Goal: Navigation & Orientation: Find specific page/section

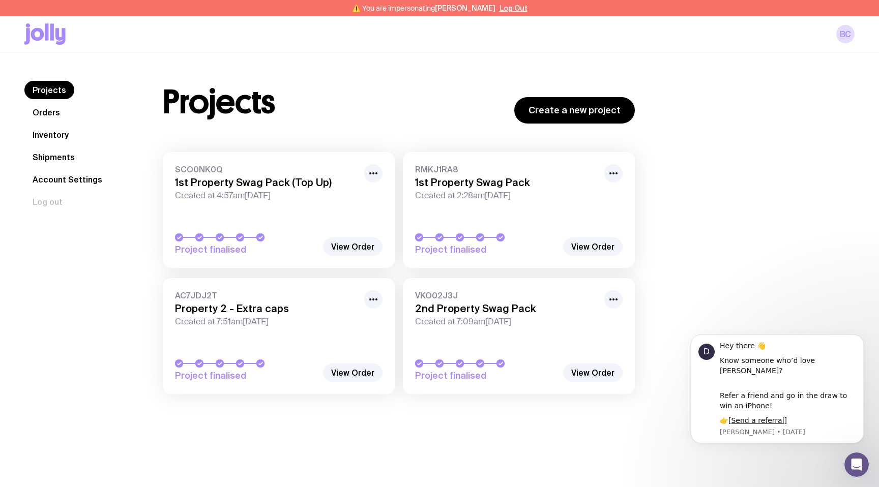
click at [57, 156] on link "Shipments" at bounding box center [53, 157] width 58 height 18
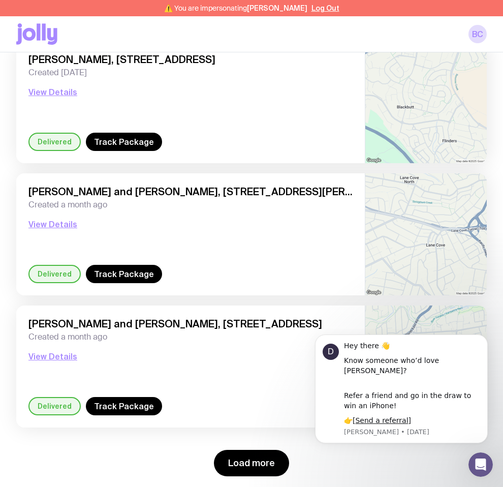
scroll to position [1351, 0]
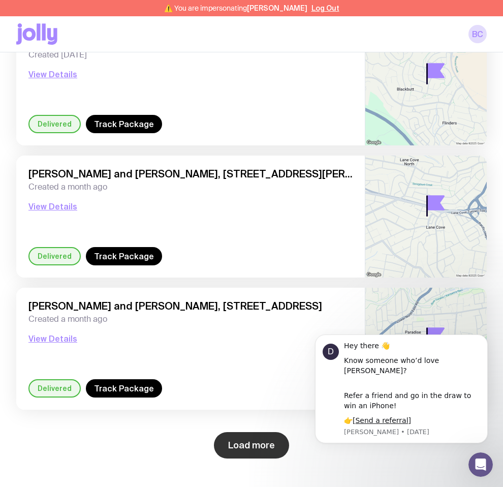
click at [266, 441] on button "Load more" at bounding box center [251, 445] width 75 height 26
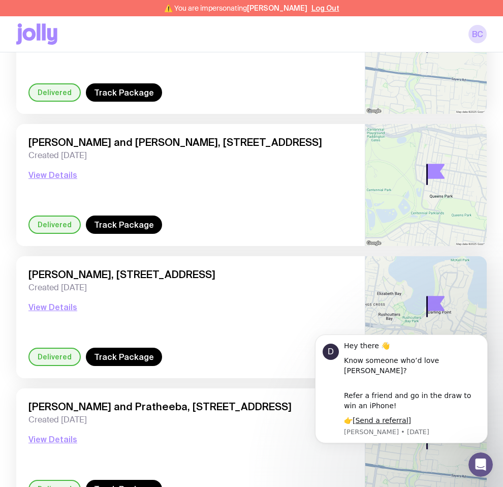
scroll to position [2938, 0]
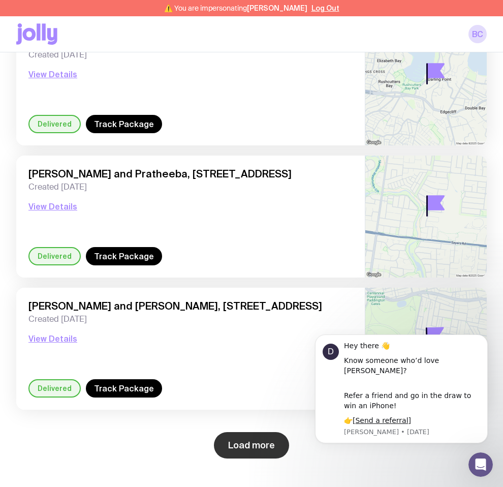
click at [230, 452] on button "Load more" at bounding box center [251, 445] width 75 height 26
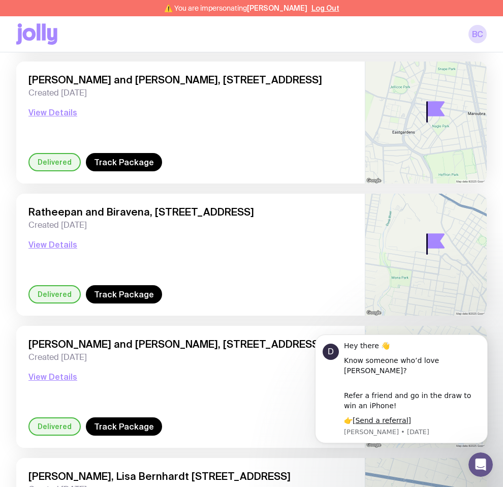
scroll to position [4524, 0]
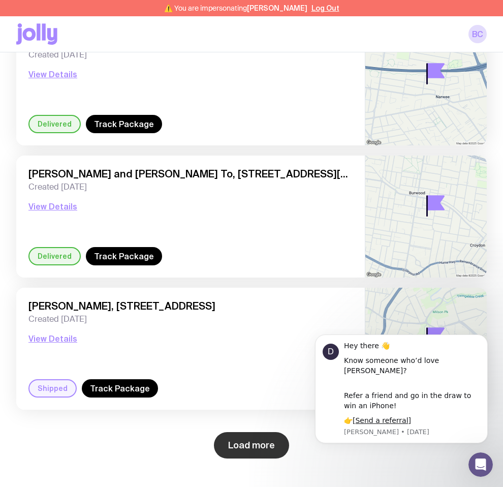
click at [260, 447] on button "Load more" at bounding box center [251, 445] width 75 height 26
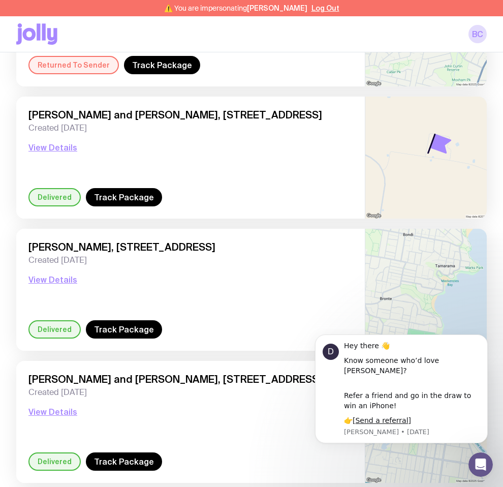
scroll to position [5990, 0]
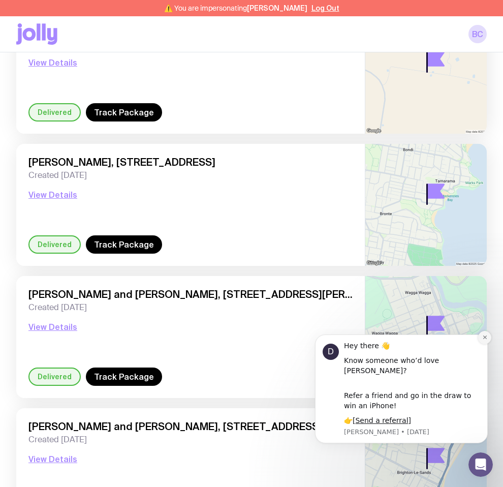
click at [484, 340] on icon "Dismiss notification" at bounding box center [486, 338] width 6 height 6
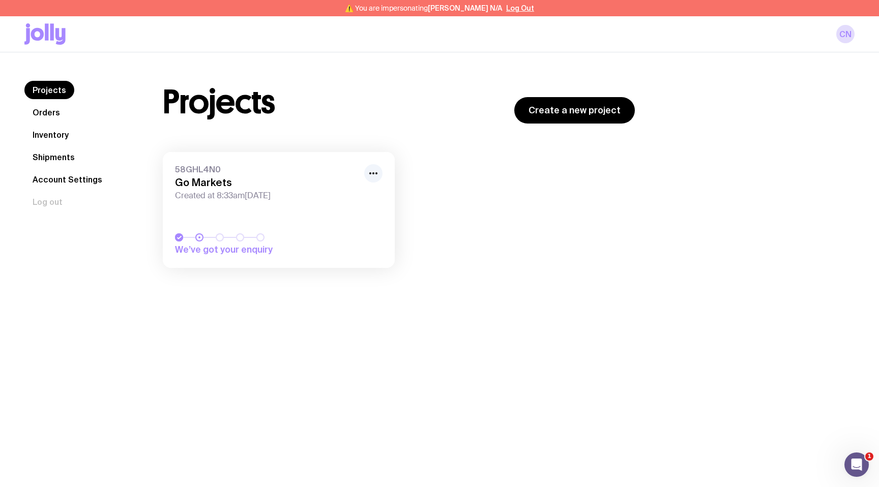
click at [65, 36] on icon at bounding box center [44, 33] width 41 height 21
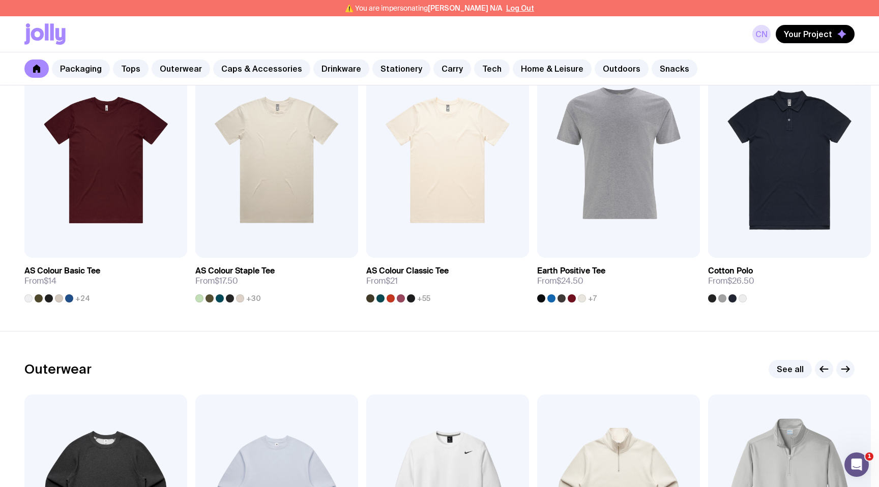
scroll to position [791, 0]
